Goal: Task Accomplishment & Management: Manage account settings

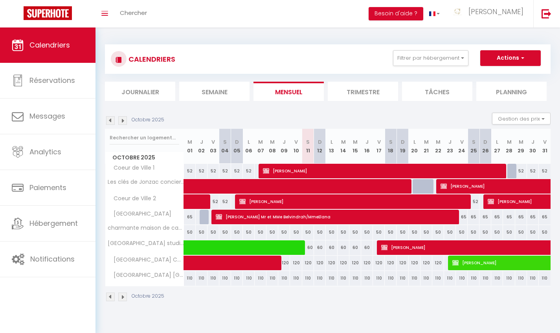
click at [123, 122] on img at bounding box center [122, 120] width 9 height 9
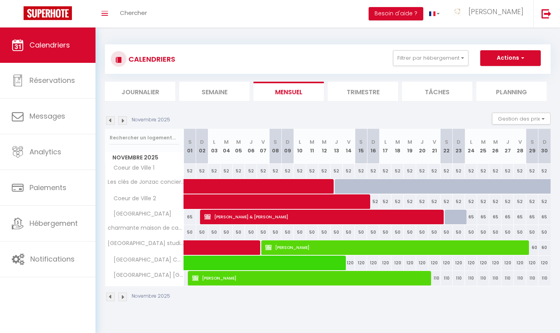
click at [123, 122] on img at bounding box center [122, 120] width 9 height 9
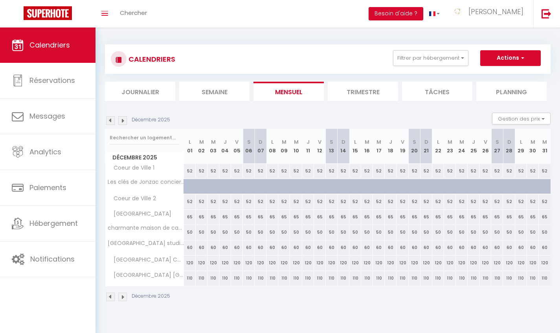
click at [123, 122] on img at bounding box center [122, 120] width 9 height 9
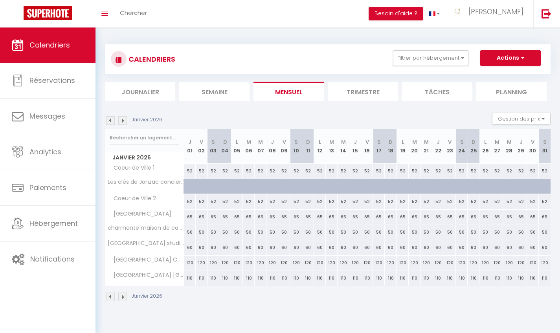
click at [123, 122] on img at bounding box center [122, 120] width 9 height 9
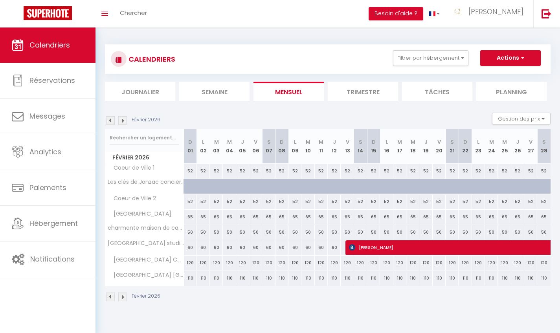
click at [123, 122] on img at bounding box center [122, 120] width 9 height 9
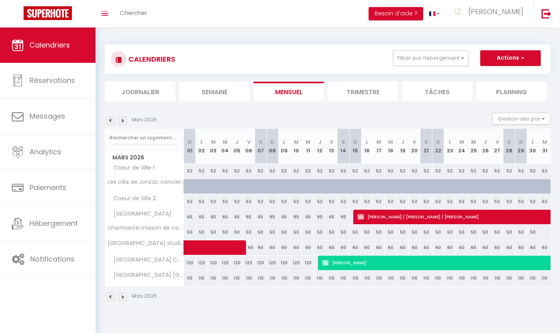
click at [123, 122] on img at bounding box center [122, 120] width 9 height 9
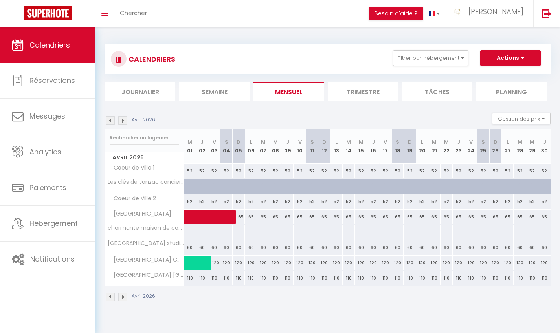
click at [123, 122] on img at bounding box center [122, 120] width 9 height 9
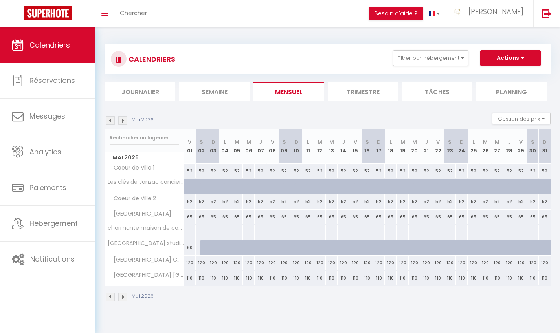
click at [123, 122] on img at bounding box center [122, 120] width 9 height 9
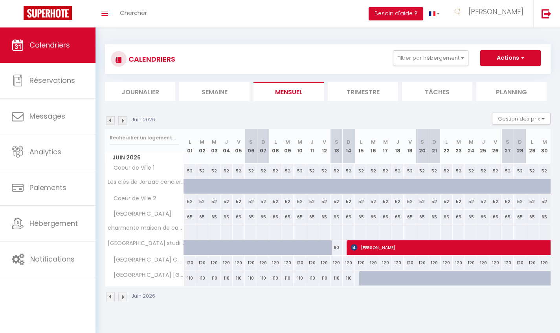
click at [123, 122] on img at bounding box center [122, 120] width 9 height 9
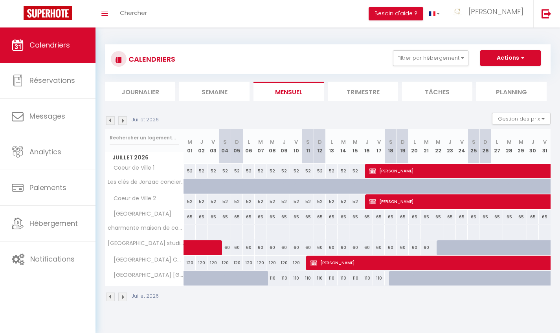
click at [123, 122] on img at bounding box center [122, 120] width 9 height 9
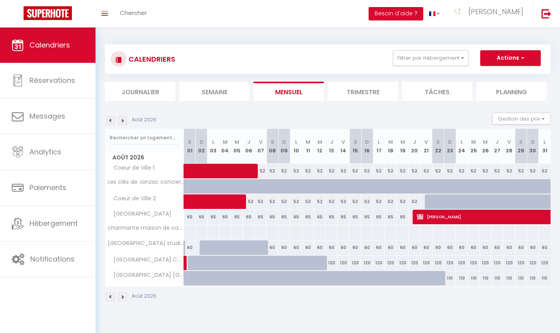
click at [123, 122] on img at bounding box center [122, 120] width 9 height 9
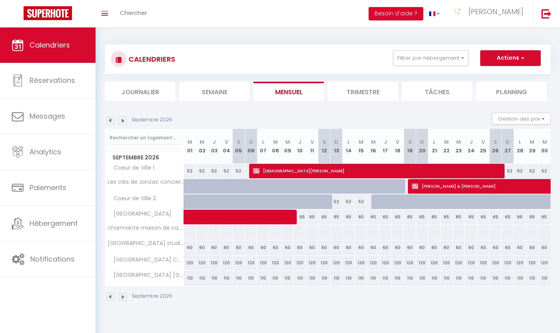
click at [123, 122] on img at bounding box center [122, 120] width 9 height 9
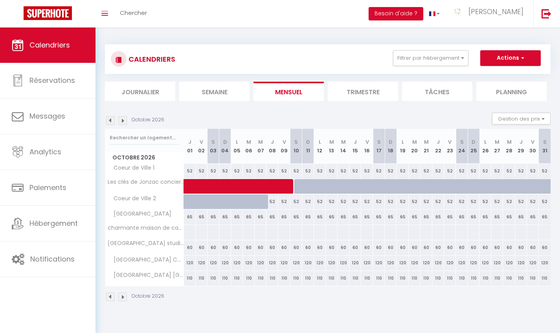
click at [111, 122] on img at bounding box center [110, 120] width 9 height 9
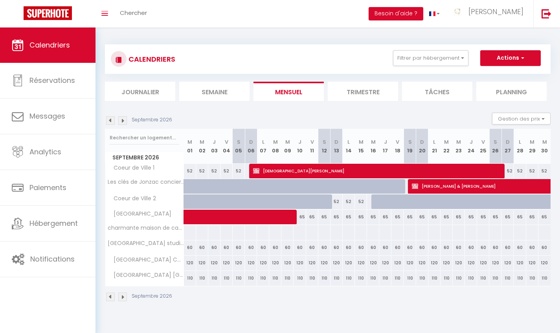
click at [123, 120] on img at bounding box center [122, 120] width 9 height 9
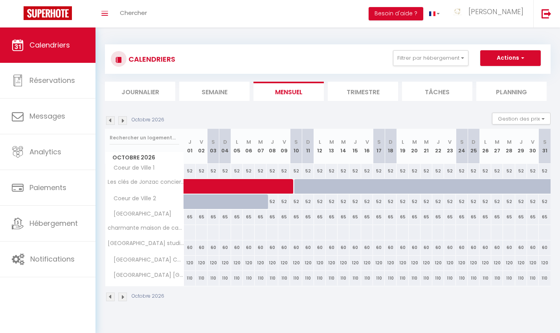
click at [111, 123] on img at bounding box center [110, 120] width 9 height 9
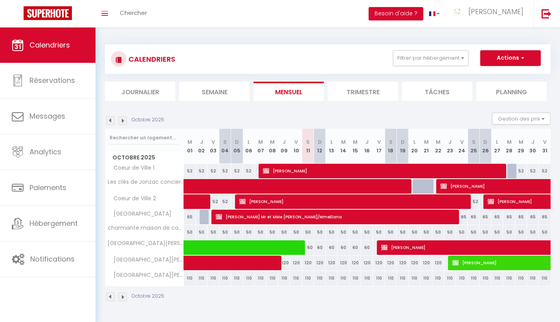
click at [113, 121] on img at bounding box center [110, 120] width 9 height 9
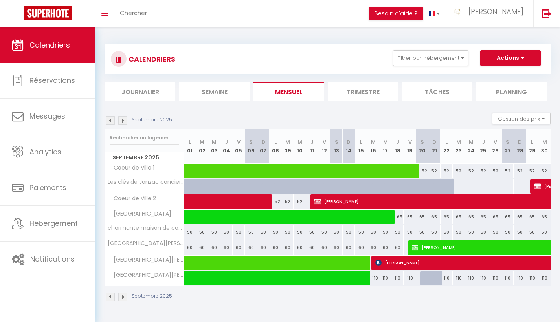
click at [113, 121] on img at bounding box center [110, 120] width 9 height 9
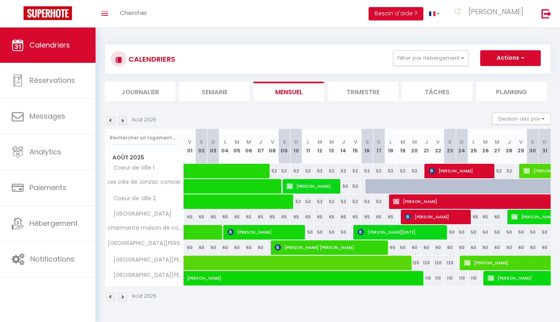
click at [113, 121] on img at bounding box center [110, 120] width 9 height 9
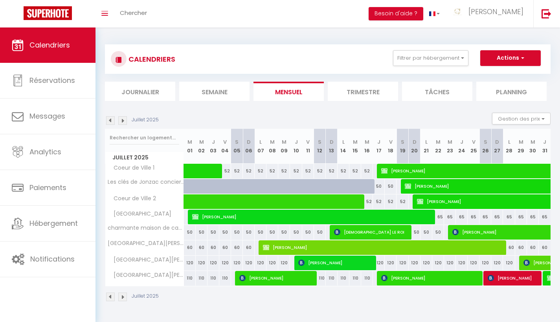
click at [113, 121] on img at bounding box center [110, 120] width 9 height 9
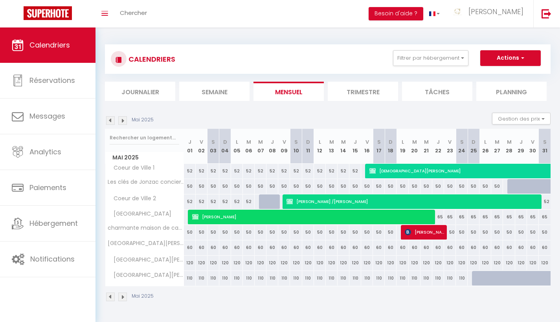
click at [113, 121] on img at bounding box center [110, 120] width 9 height 9
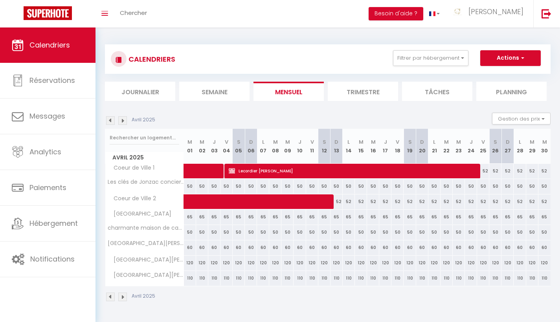
click at [111, 121] on img at bounding box center [110, 120] width 9 height 9
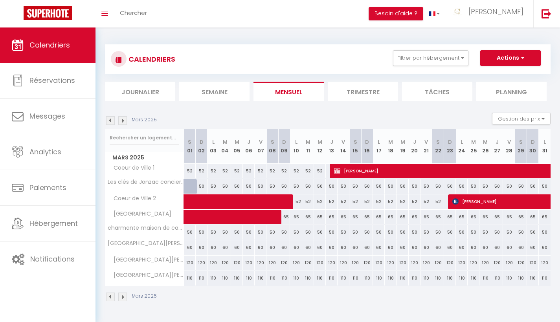
click at [111, 121] on img at bounding box center [110, 120] width 9 height 9
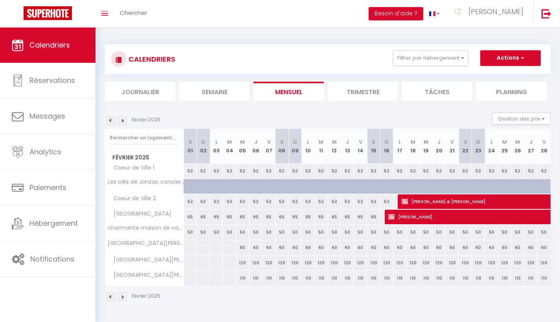
click at [111, 121] on img at bounding box center [110, 120] width 9 height 9
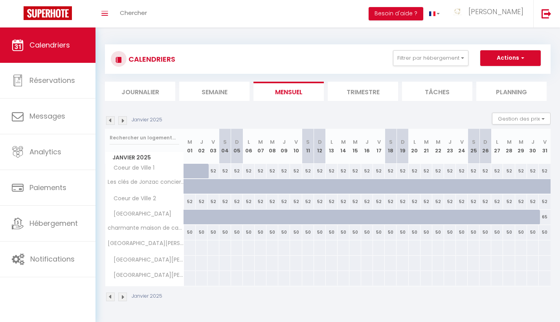
click at [111, 122] on img at bounding box center [110, 120] width 9 height 9
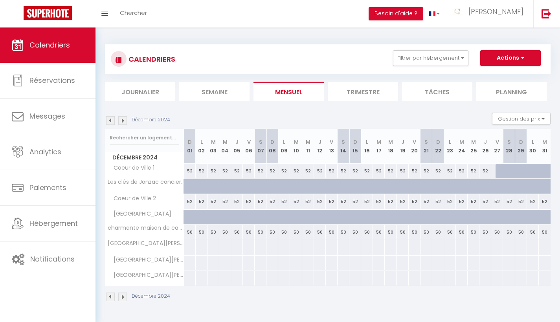
click at [127, 122] on img at bounding box center [122, 120] width 9 height 9
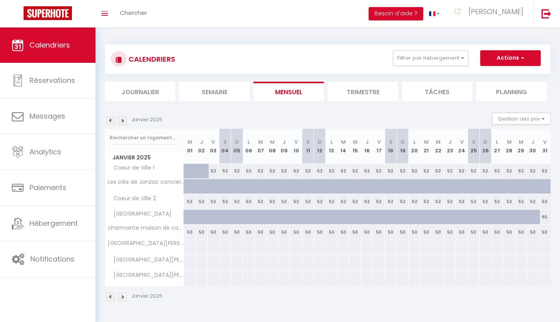
click at [127, 123] on img at bounding box center [122, 120] width 9 height 9
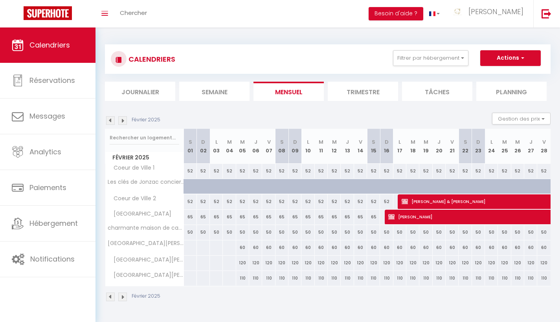
select select "OK"
select select "0"
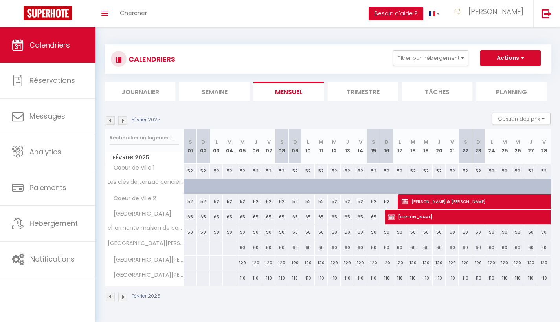
select select "1"
select select
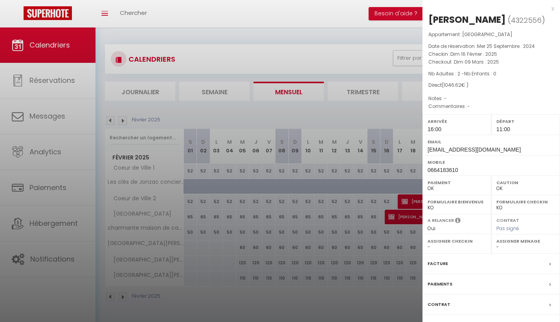
click at [438, 261] on label "Facture" at bounding box center [438, 264] width 20 height 8
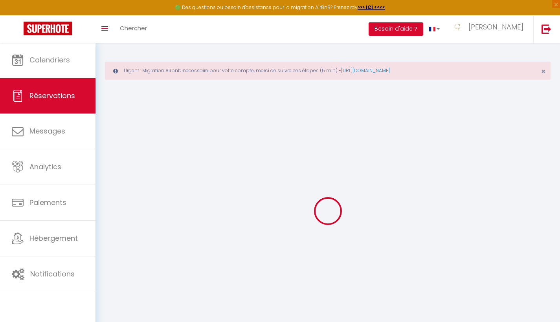
select select "taxes"
select select
checkbox input "false"
select select
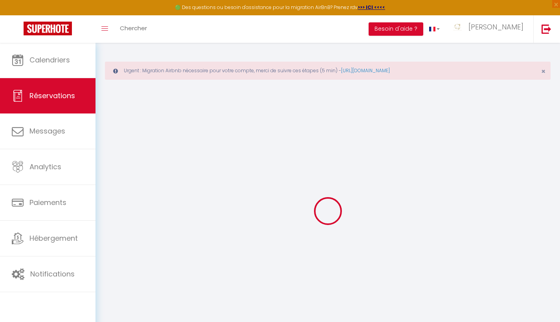
select select
checkbox input "false"
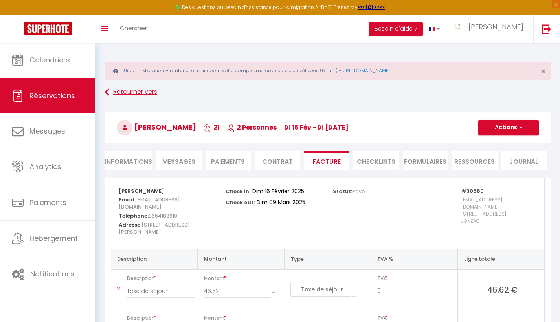
click at [106, 98] on icon at bounding box center [107, 92] width 4 height 14
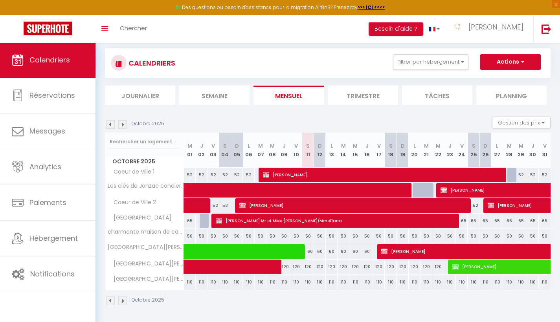
click at [113, 125] on img at bounding box center [110, 124] width 9 height 9
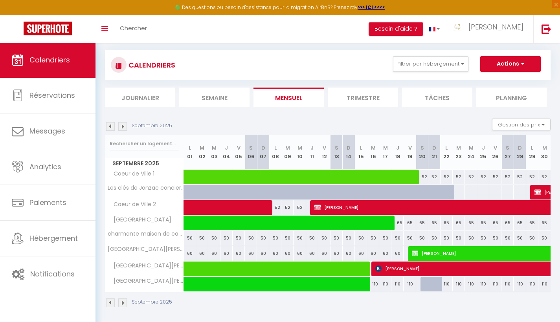
click at [113, 125] on img at bounding box center [110, 126] width 9 height 9
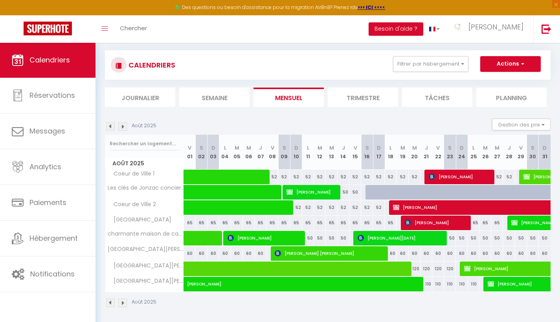
click at [113, 125] on img at bounding box center [110, 126] width 9 height 9
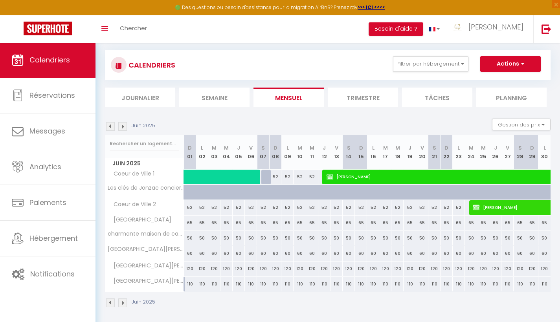
click at [113, 125] on img at bounding box center [110, 126] width 9 height 9
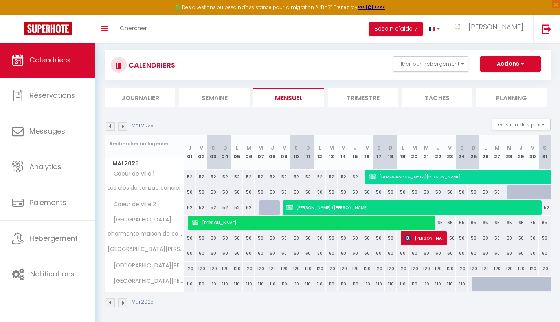
click at [112, 126] on img at bounding box center [110, 126] width 9 height 9
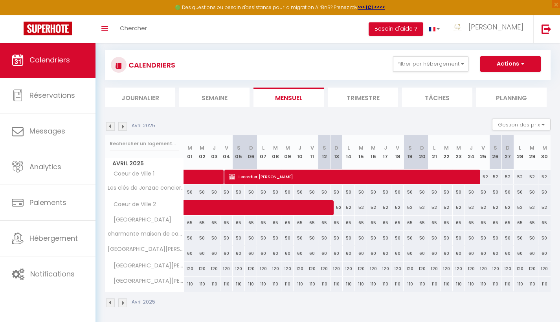
click at [112, 126] on img at bounding box center [110, 126] width 9 height 9
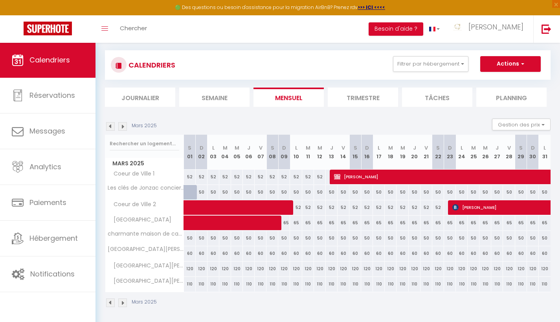
click at [112, 126] on img at bounding box center [110, 126] width 9 height 9
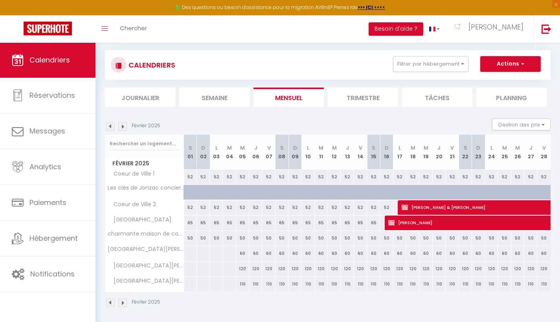
click at [126, 129] on img at bounding box center [122, 126] width 9 height 9
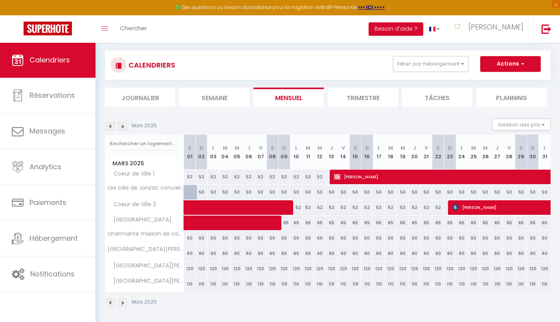
click at [126, 129] on img at bounding box center [122, 126] width 9 height 9
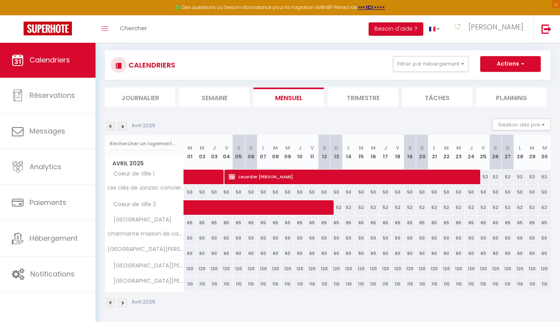
click at [126, 129] on img at bounding box center [122, 126] width 9 height 9
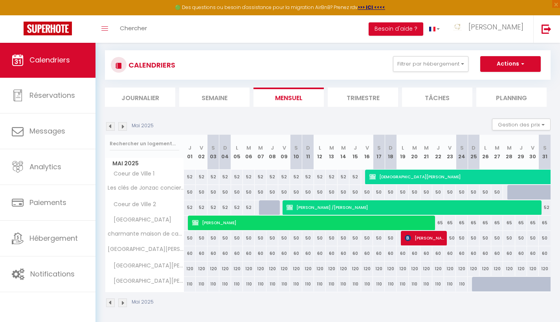
click at [227, 225] on span "[PERSON_NAME]" at bounding box center [312, 223] width 240 height 15
select select "OK"
select select "KO"
select select "0"
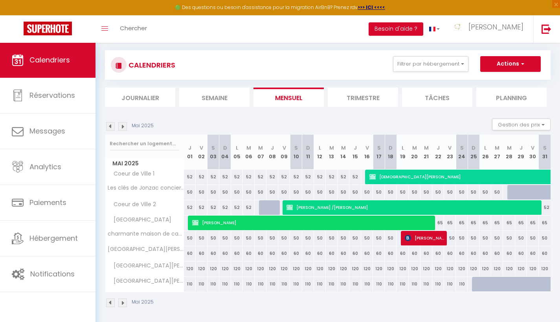
select select "1"
select select
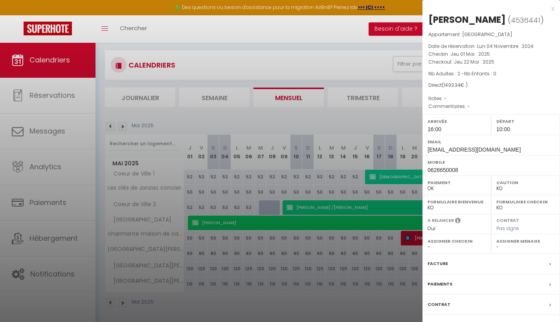
click at [552, 11] on div "x" at bounding box center [489, 8] width 132 height 9
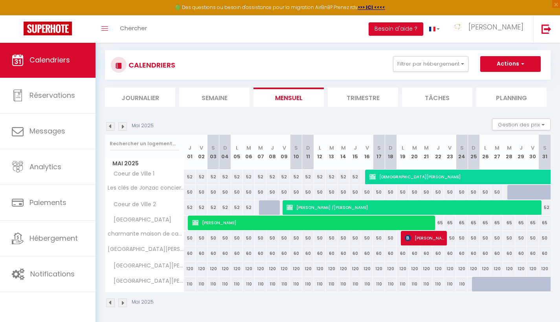
click at [123, 127] on img at bounding box center [122, 126] width 9 height 9
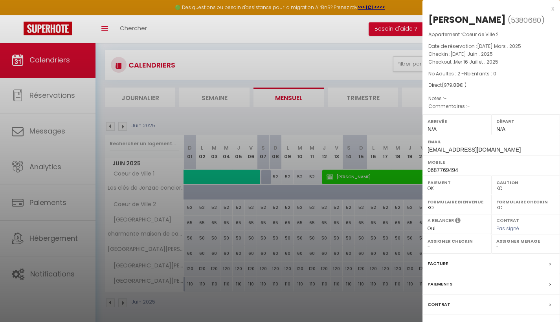
click at [350, 63] on div at bounding box center [280, 161] width 560 height 322
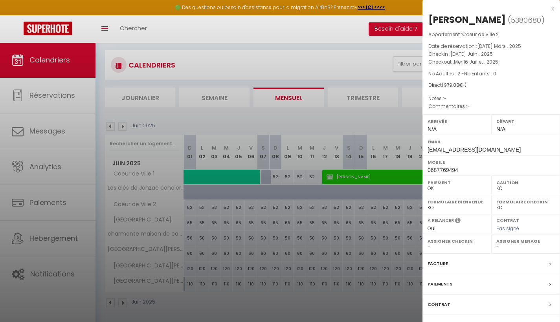
click at [436, 263] on label "Facture" at bounding box center [438, 264] width 20 height 8
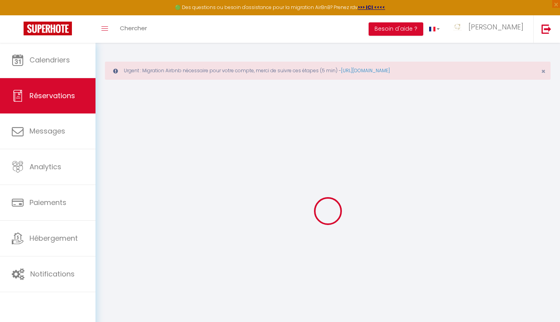
select select "taxes"
select select
checkbox input "true"
select select
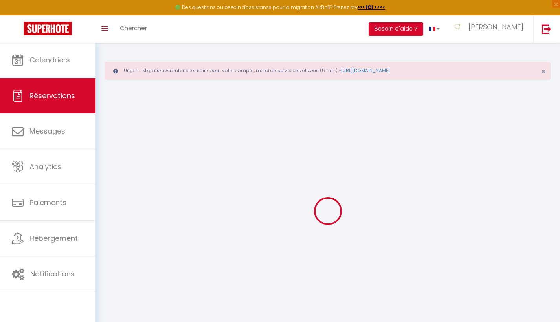
select select
checkbox input "true"
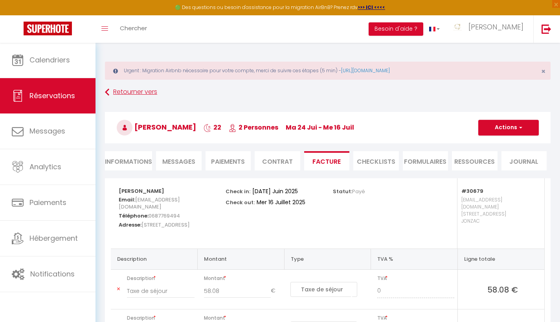
click at [110, 97] on link "Retourner vers" at bounding box center [328, 92] width 446 height 14
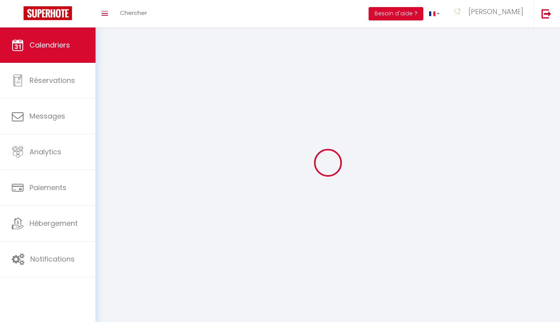
scroll to position [28, 0]
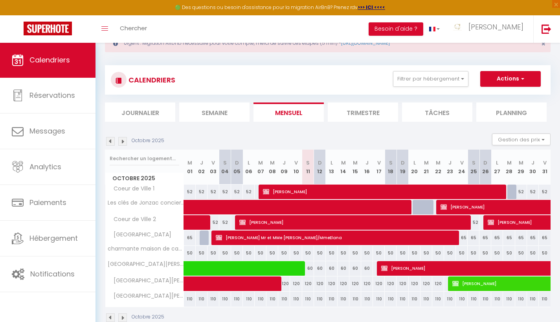
click at [110, 143] on img at bounding box center [110, 141] width 9 height 9
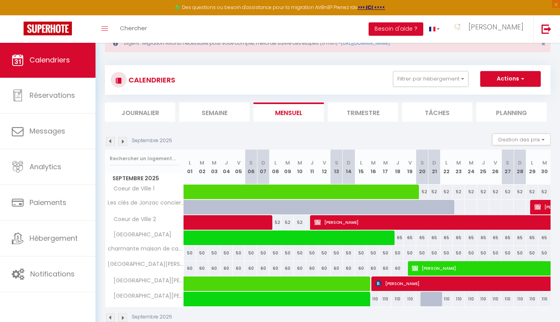
click at [110, 143] on img at bounding box center [110, 141] width 9 height 9
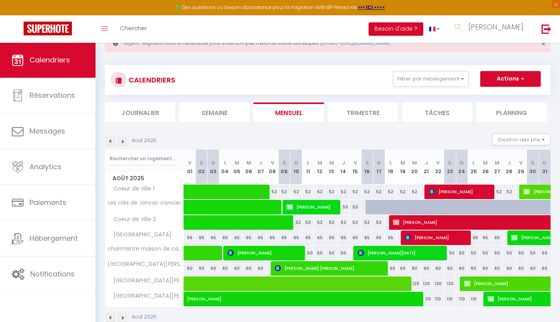
click at [110, 143] on img at bounding box center [110, 141] width 9 height 9
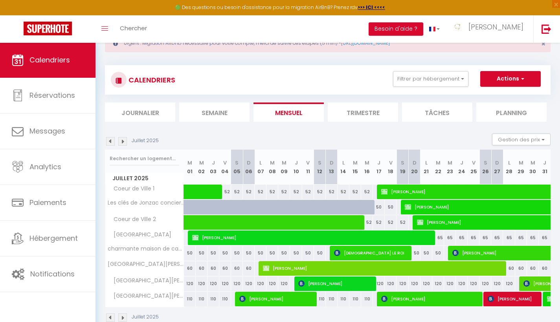
click at [110, 143] on img at bounding box center [110, 141] width 9 height 9
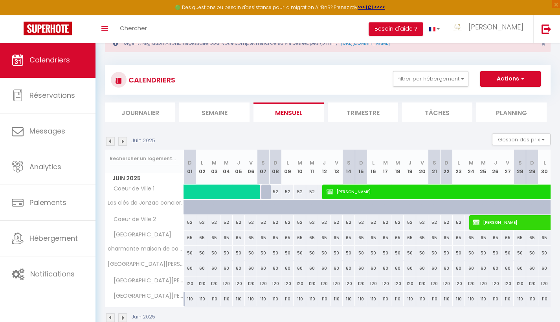
click at [122, 143] on img at bounding box center [122, 141] width 9 height 9
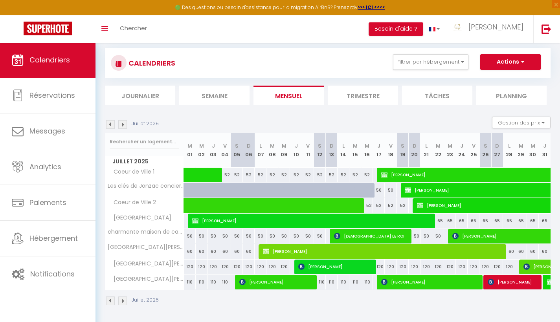
click at [107, 127] on img at bounding box center [110, 124] width 9 height 9
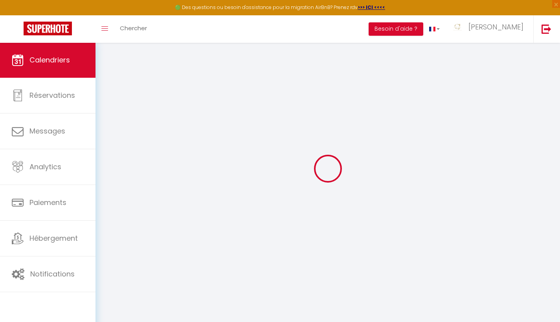
scroll to position [42, 0]
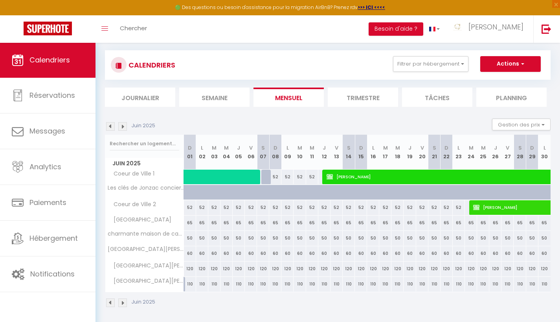
click at [121, 127] on img at bounding box center [122, 126] width 9 height 9
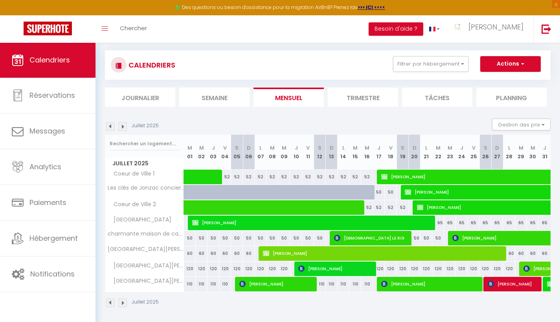
click at [223, 225] on span "[PERSON_NAME]" at bounding box center [312, 223] width 240 height 15
select select "OK"
select select "KO"
select select "0"
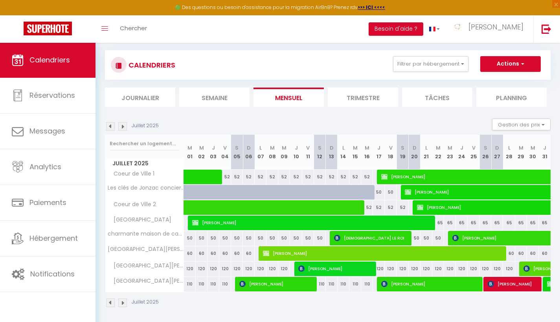
select select "1"
select select
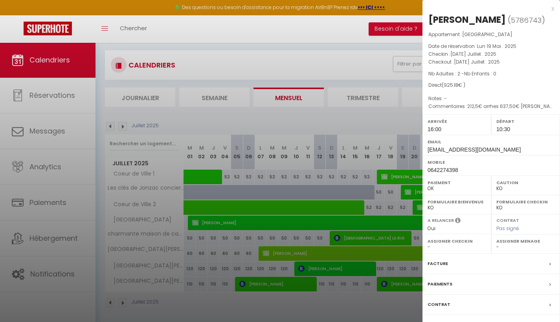
click at [435, 261] on label "Facture" at bounding box center [438, 264] width 20 height 8
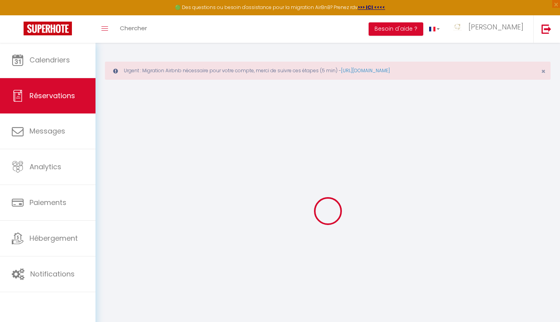
select select "taxes"
select select
checkbox input "true"
select select
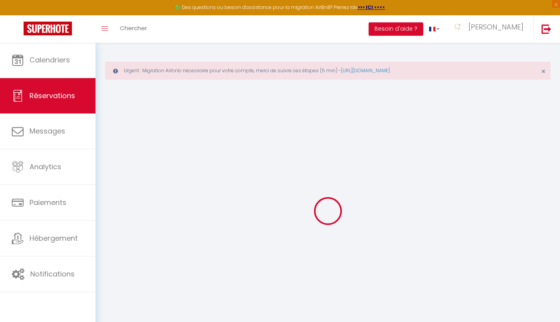
select select
checkbox input "true"
select select
checkbox input "true"
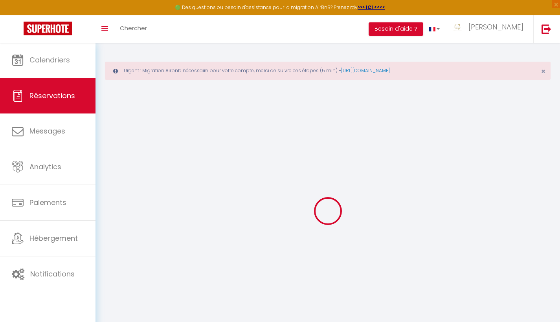
type textarea "212,5€ arrhes 637,50€ [PERSON_NAME] restant"
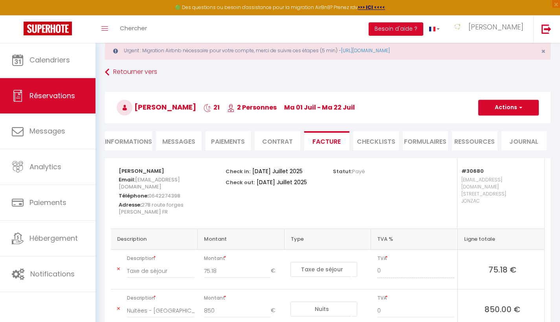
scroll to position [17, 0]
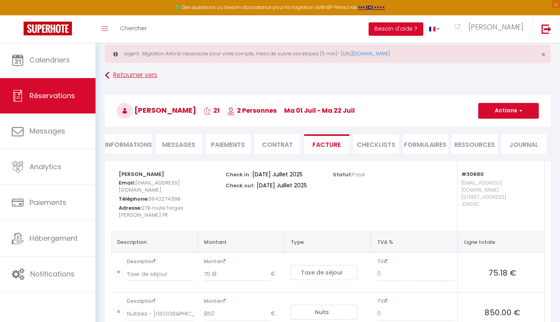
click at [107, 78] on icon at bounding box center [107, 75] width 4 height 14
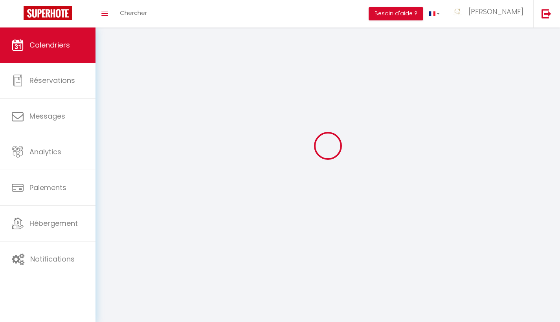
scroll to position [28, 0]
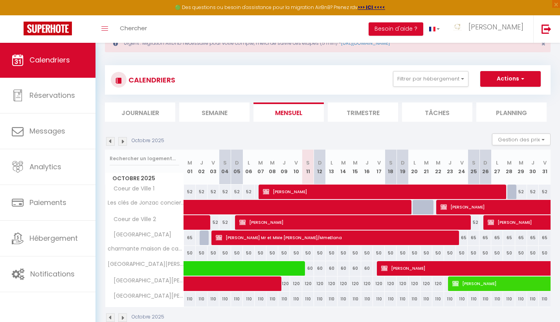
click at [109, 144] on img at bounding box center [110, 141] width 9 height 9
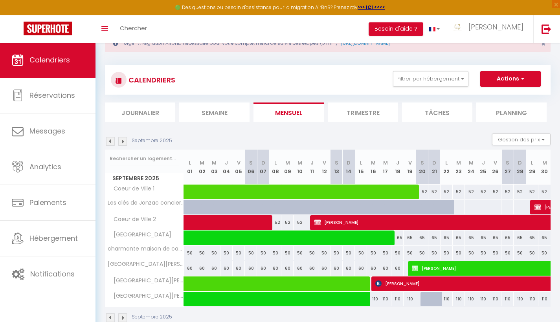
click at [109, 144] on img at bounding box center [110, 141] width 9 height 9
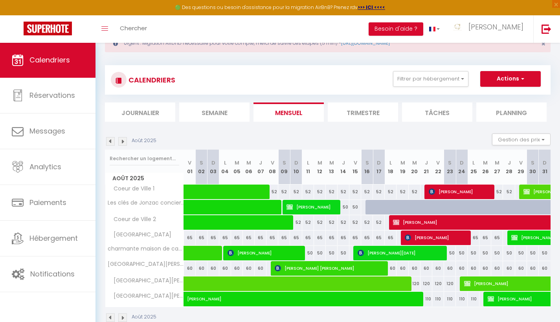
click at [109, 144] on img at bounding box center [110, 141] width 9 height 9
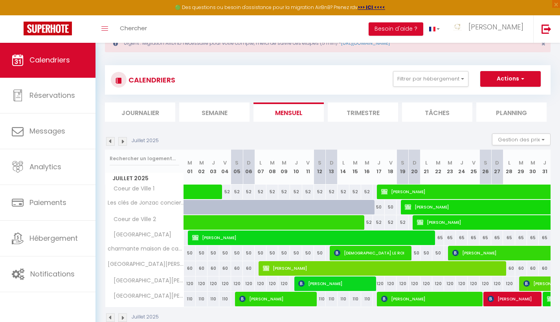
click at [111, 145] on img at bounding box center [110, 141] width 9 height 9
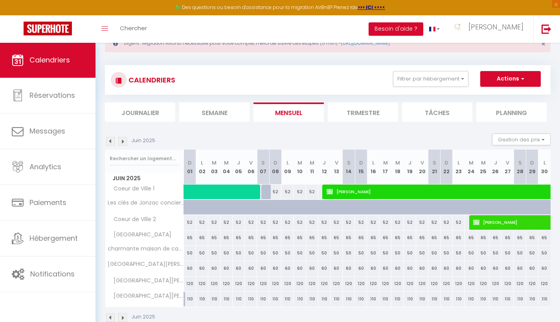
click at [120, 142] on img at bounding box center [122, 141] width 9 height 9
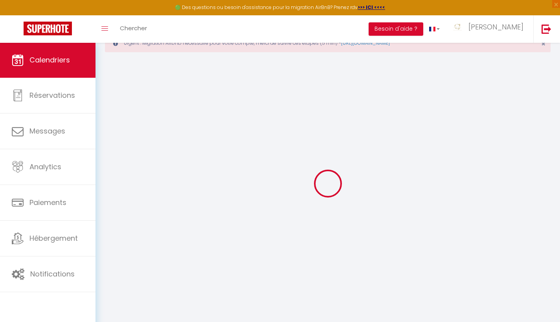
select select
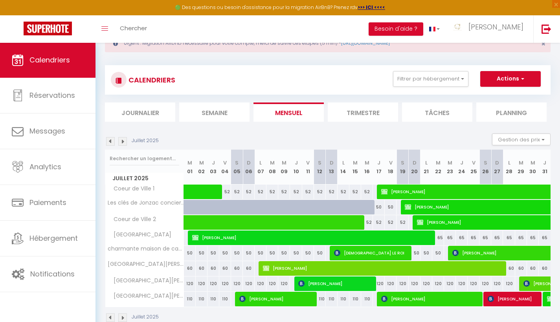
click at [231, 241] on span "[PERSON_NAME]" at bounding box center [312, 237] width 240 height 15
select select "OK"
select select "KO"
select select "0"
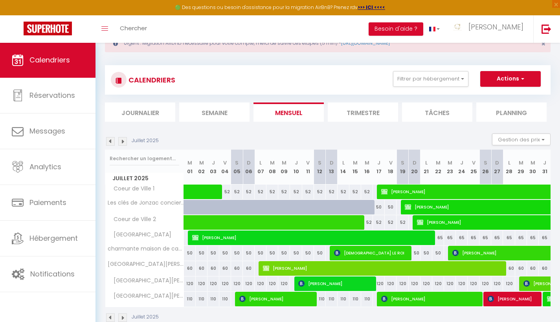
select select "1"
select select
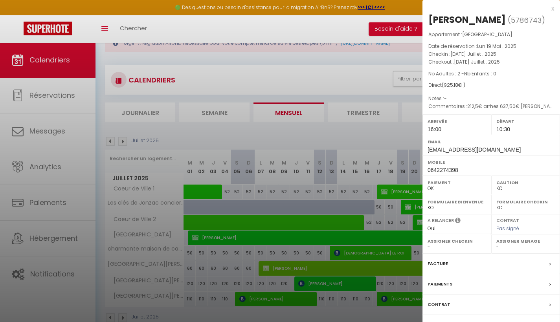
click at [555, 7] on div "x [PERSON_NAME] ( 5786743 ) Appartement : [GEOGRAPHIC_DATA] Date de réservation…" at bounding box center [492, 183] width 138 height 367
click at [551, 9] on div "x" at bounding box center [489, 8] width 132 height 9
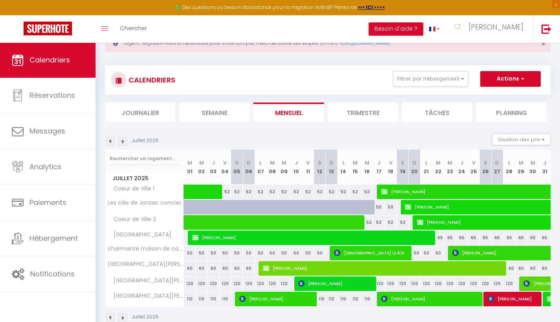
click at [122, 141] on img at bounding box center [122, 141] width 9 height 9
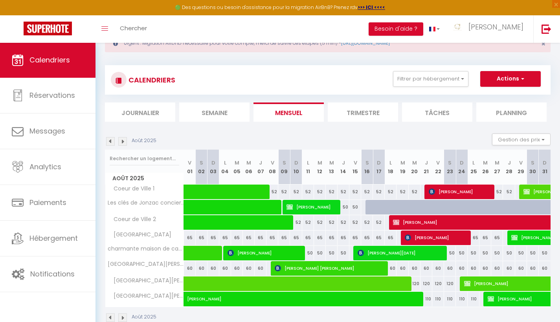
click at [433, 234] on span "[PERSON_NAME]" at bounding box center [436, 237] width 63 height 15
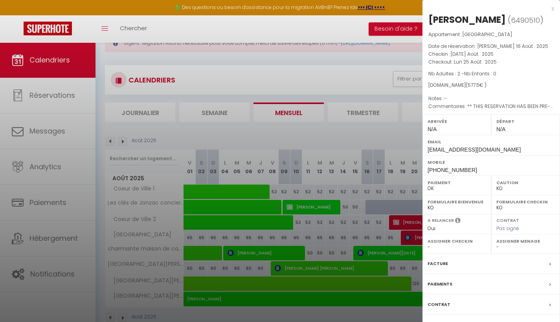
click at [442, 261] on label "Facture" at bounding box center [438, 264] width 20 height 8
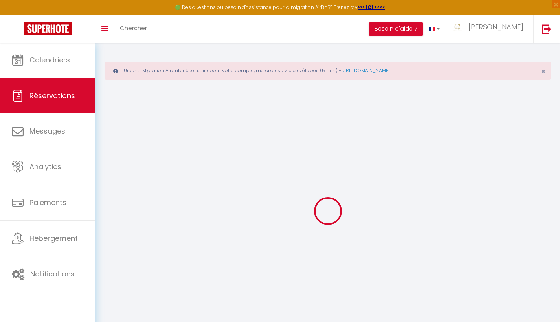
select select "cleaning"
select select "other"
select select "taxes"
select select
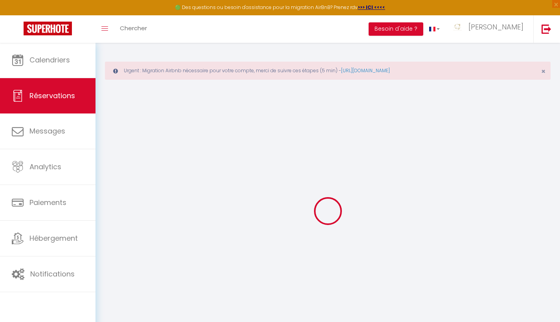
select select
checkbox input "false"
select select
checkbox input "false"
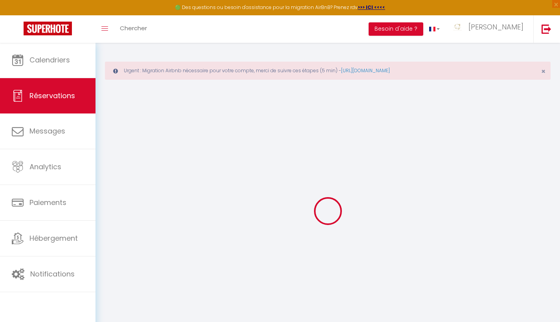
type textarea "** THIS RESERVATION HAS BEEN PRE-PAID ** BOOKING NOTE : Payment charge is EUR 8…"
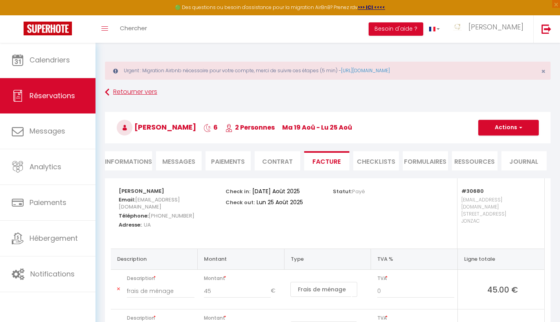
click at [112, 93] on link "Retourner vers" at bounding box center [328, 92] width 446 height 14
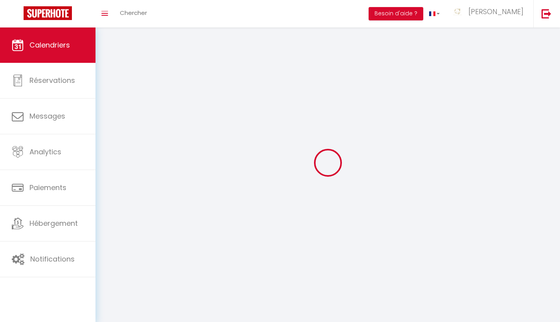
scroll to position [28, 0]
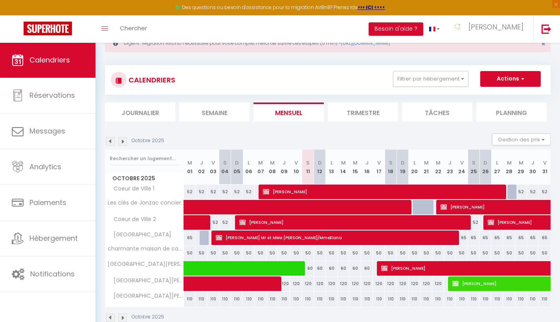
click at [109, 144] on img at bounding box center [110, 141] width 9 height 9
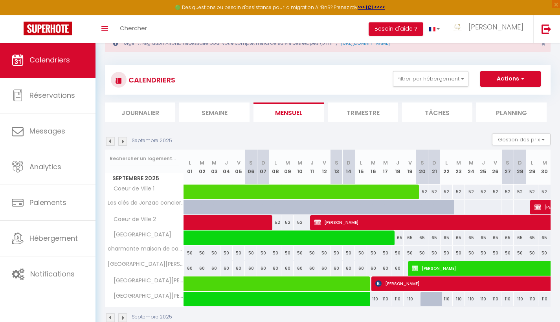
click at [109, 144] on img at bounding box center [110, 141] width 9 height 9
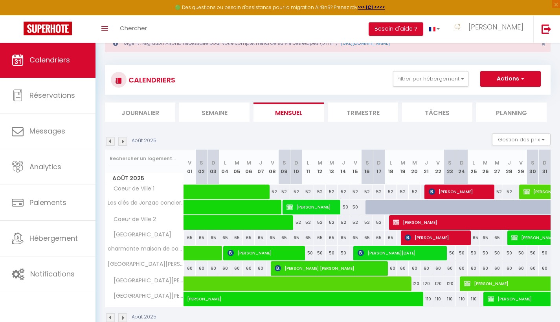
select select "KO"
select select "0"
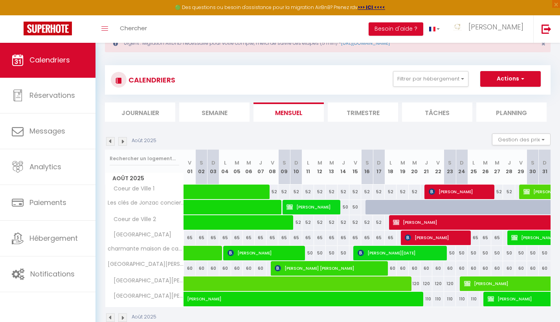
select select "1"
select select
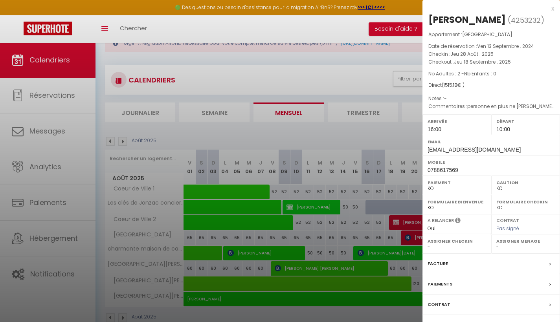
click at [432, 263] on label "Facture" at bounding box center [438, 264] width 20 height 8
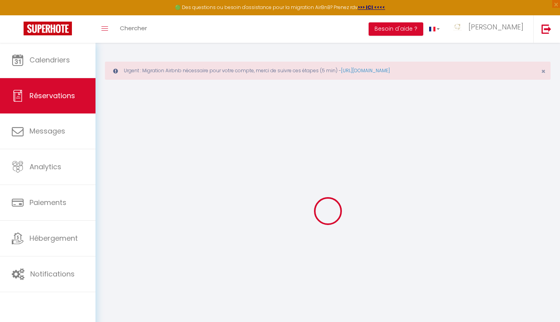
select select "cleaning"
select select "taxes"
select select
checkbox input "true"
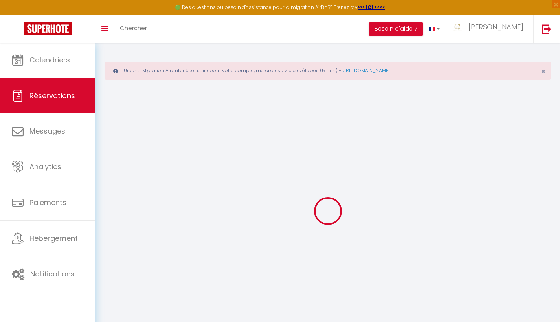
select select
checkbox input "true"
type textarea "personne en plus ne [PERSON_NAME] pas donc fair un pro rata sur la 900€ plus li…"
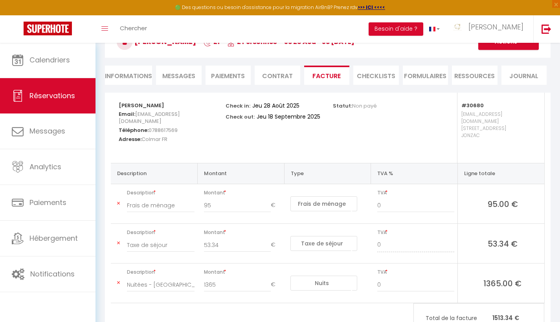
scroll to position [93, 0]
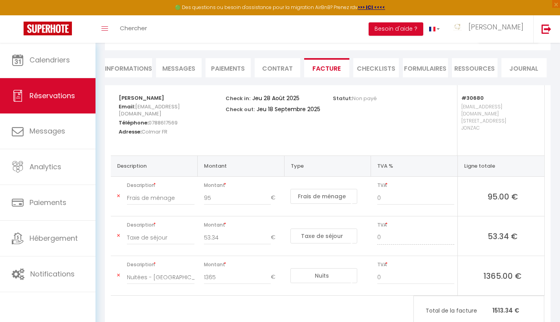
click at [197, 0] on div "🟢 Des questions ou besoin d'assistance pour la migration AirBnB? Prenez rdv >>>…" at bounding box center [280, 7] width 560 height 15
click at [277, 0] on div "🟢 Des questions ou besoin d'assistance pour la migration AirBnB? Prenez rdv >>>…" at bounding box center [280, 7] width 560 height 15
click at [267, 1] on div "🟢 Des questions ou besoin d'assistance pour la migration AirBnB? Prenez rdv >>>…" at bounding box center [280, 7] width 560 height 15
click at [254, 3] on div "🟢 Des questions ou besoin d'assistance pour la migration AirBnB? Prenez rdv >>>…" at bounding box center [280, 7] width 560 height 15
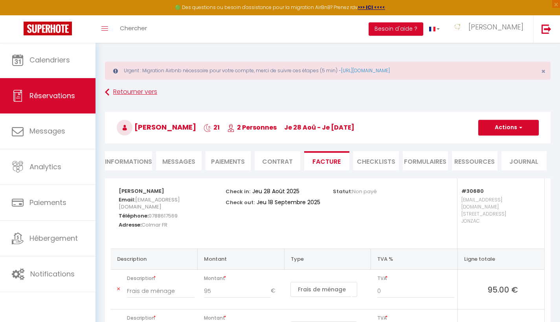
click at [109, 99] on icon at bounding box center [107, 92] width 4 height 14
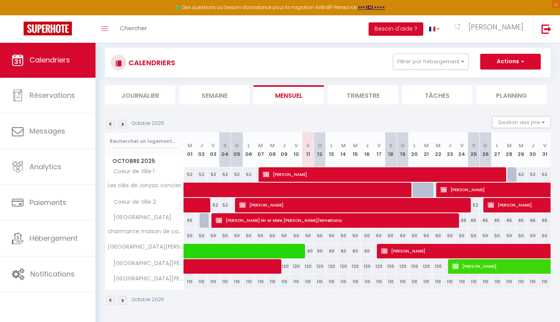
scroll to position [44, 0]
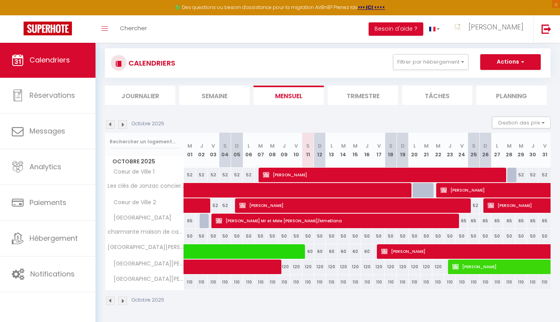
click at [111, 124] on img at bounding box center [110, 124] width 9 height 9
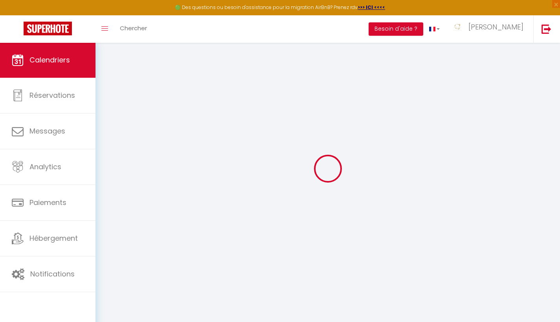
scroll to position [42, 0]
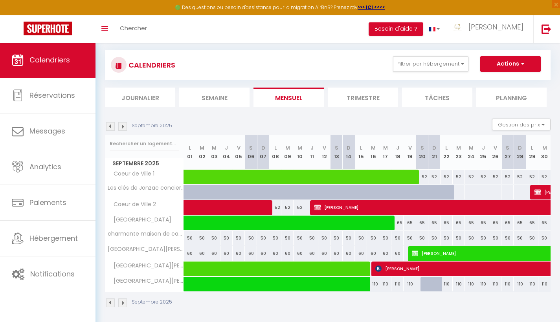
click at [111, 124] on img at bounding box center [110, 126] width 9 height 9
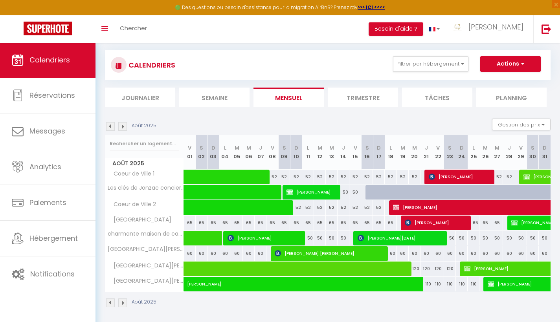
click at [126, 127] on img at bounding box center [122, 126] width 9 height 9
select select
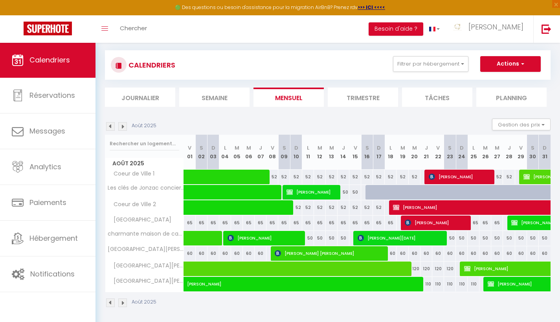
select select
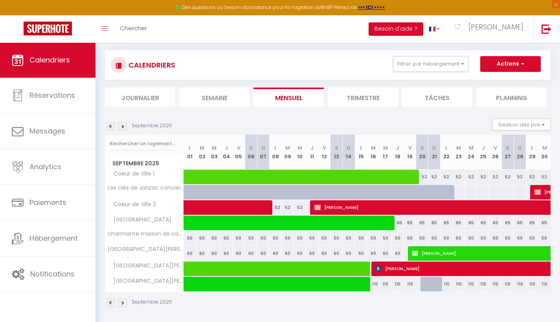
click at [280, 225] on span at bounding box center [346, 223] width 308 height 15
select select "KO"
select select "0"
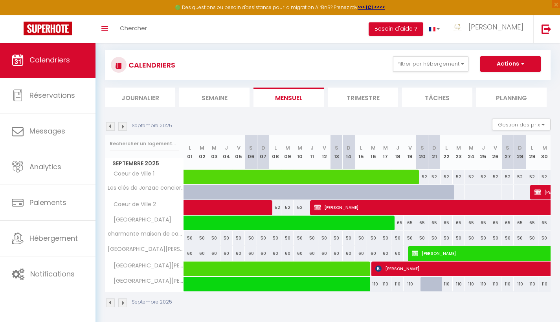
select select "1"
select select
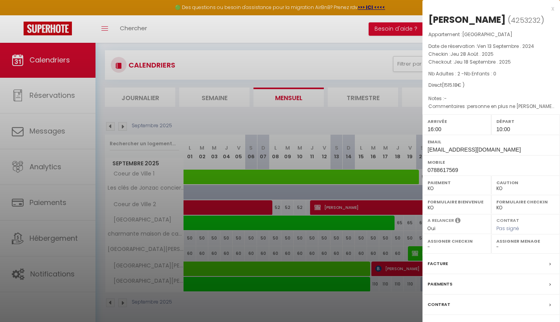
click at [553, 9] on div "x" at bounding box center [489, 8] width 132 height 9
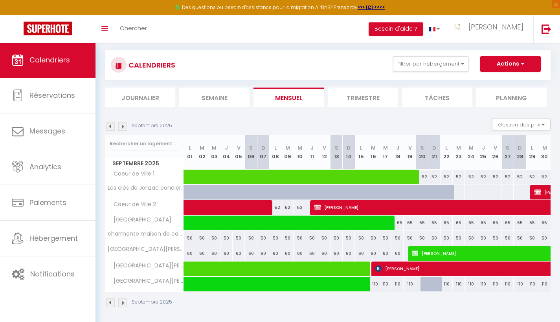
click at [124, 125] on img at bounding box center [122, 126] width 9 height 9
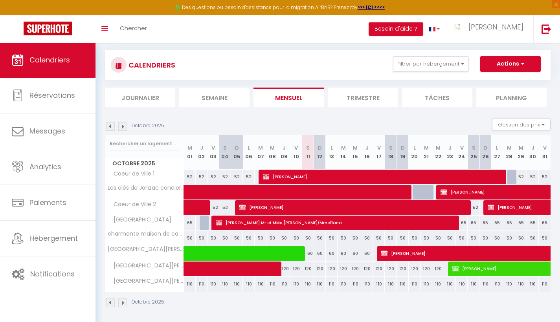
click at [245, 224] on span "[PERSON_NAME] Mr et MMe [PERSON_NAME]/MmeElana" at bounding box center [336, 223] width 240 height 15
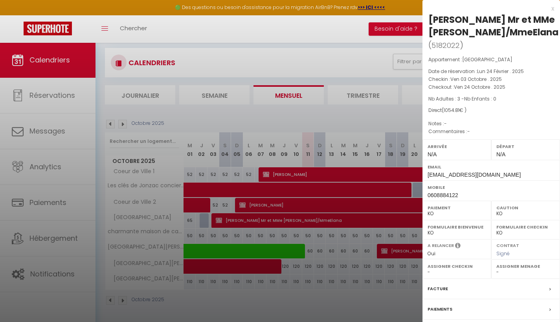
scroll to position [44, 0]
click at [437, 293] on label "Facture" at bounding box center [438, 289] width 20 height 8
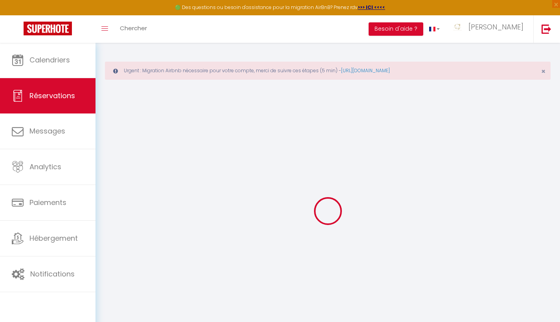
select select "taxes"
select select
checkbox input "false"
select select
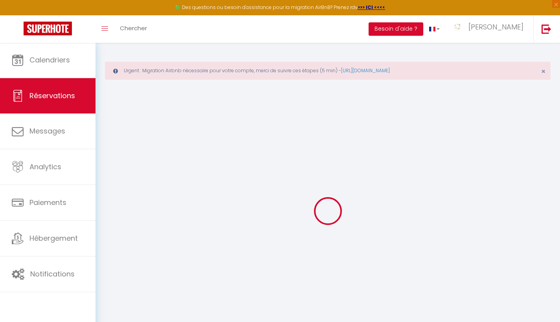
select select
checkbox input "false"
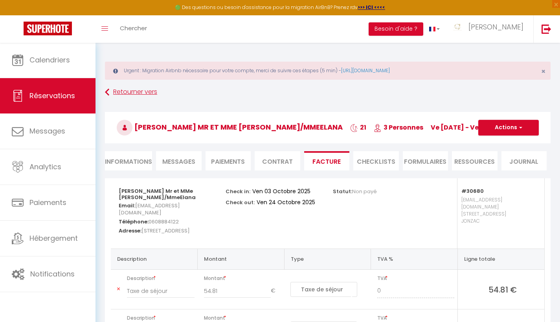
click at [108, 88] on icon at bounding box center [107, 92] width 4 height 14
